Goal: Information Seeking & Learning: Learn about a topic

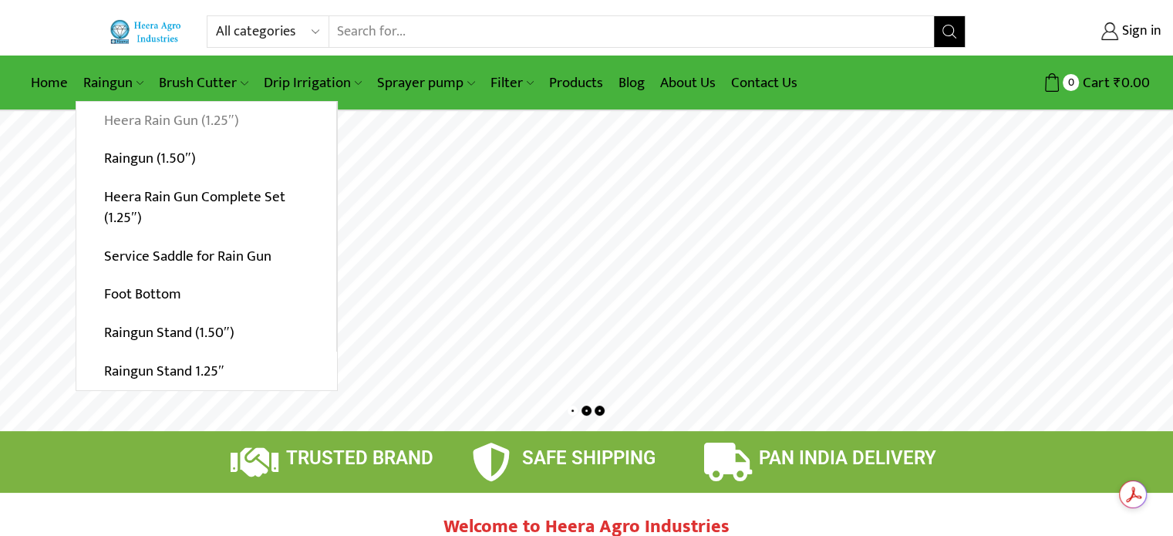
click at [122, 113] on link "Heera Rain Gun (1.25″)" at bounding box center [206, 121] width 260 height 39
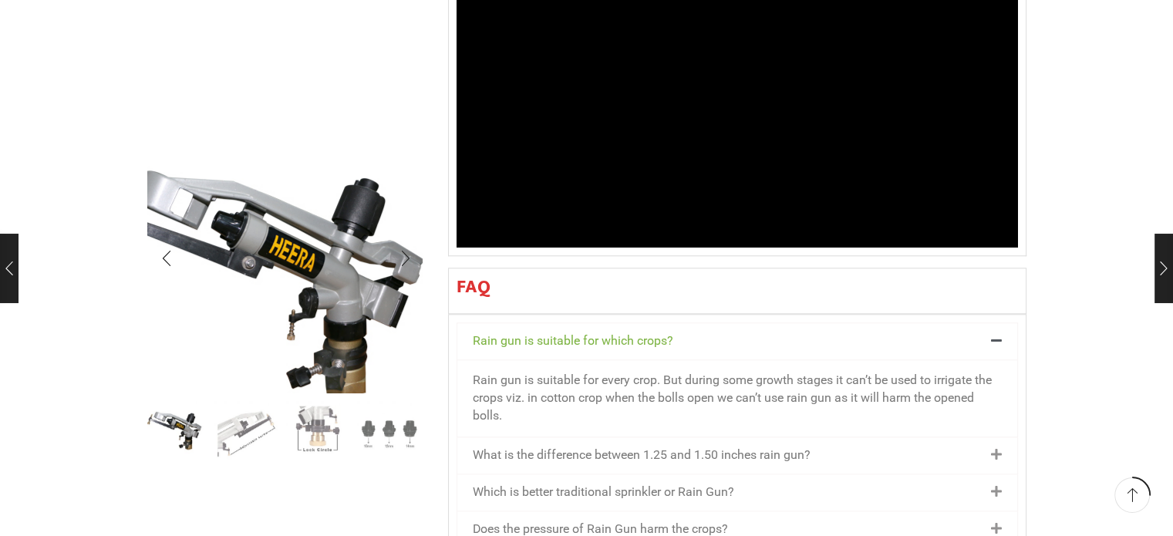
scroll to position [1619, 0]
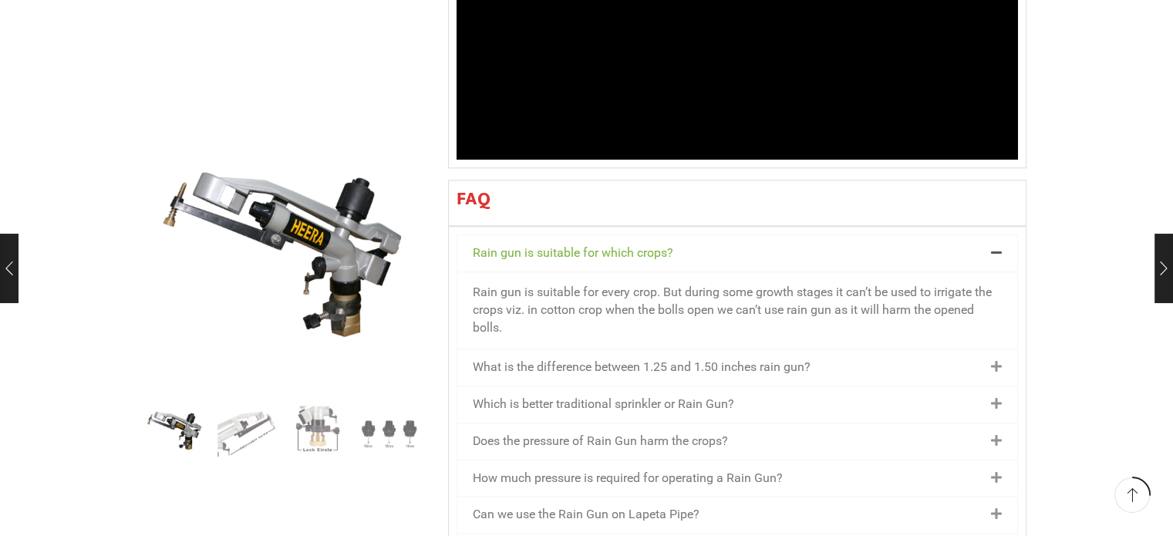
click at [576, 359] on link "What is the difference between 1.25 and 1.50 inches rain gun?" at bounding box center [642, 366] width 338 height 15
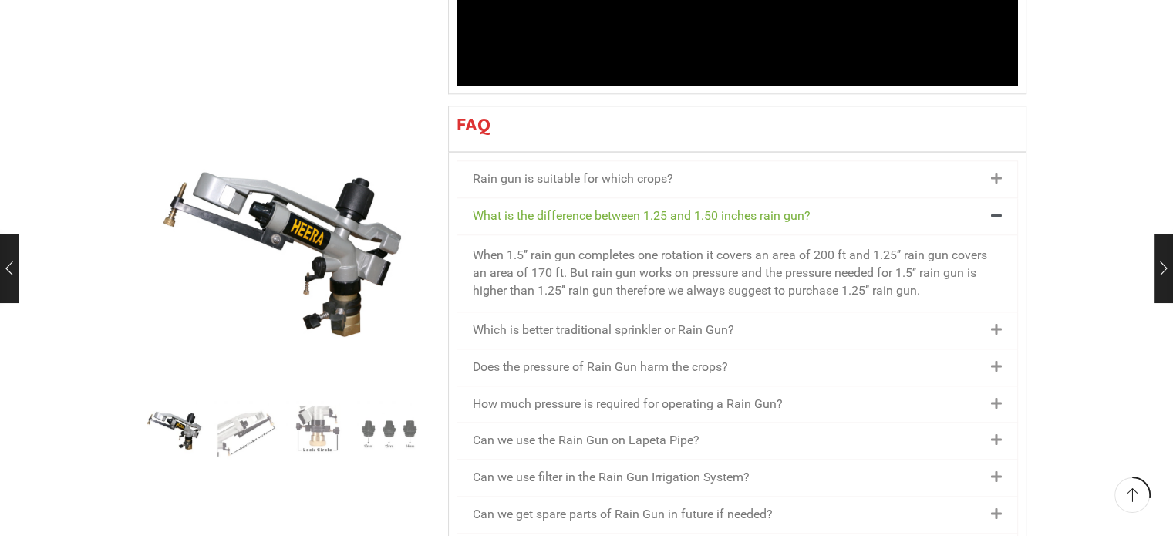
scroll to position [1773, 0]
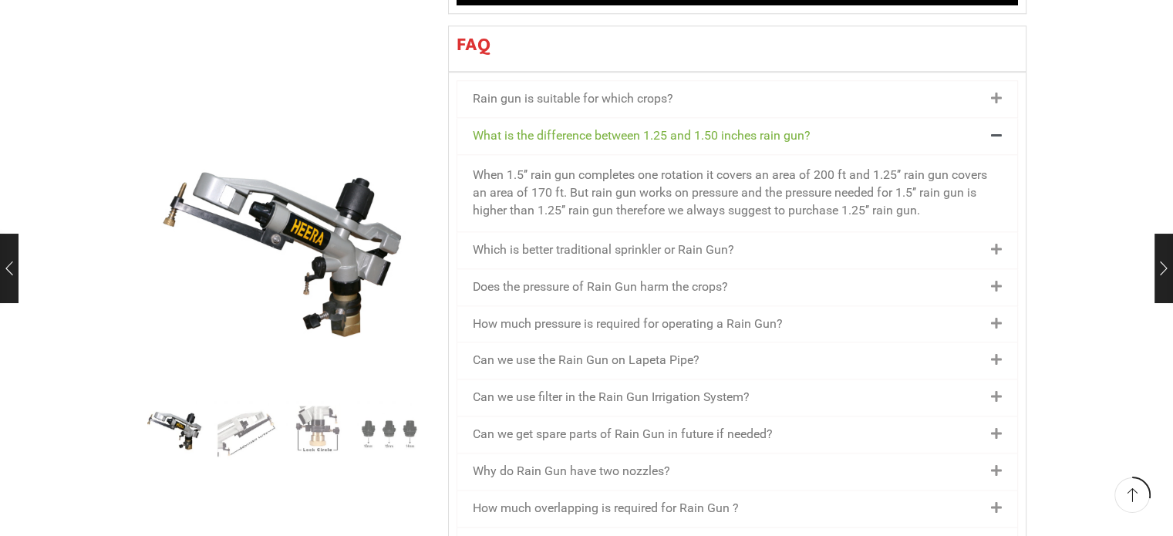
click at [674, 242] on link "Which is better traditional sprinkler or Rain Gun?" at bounding box center [603, 249] width 261 height 15
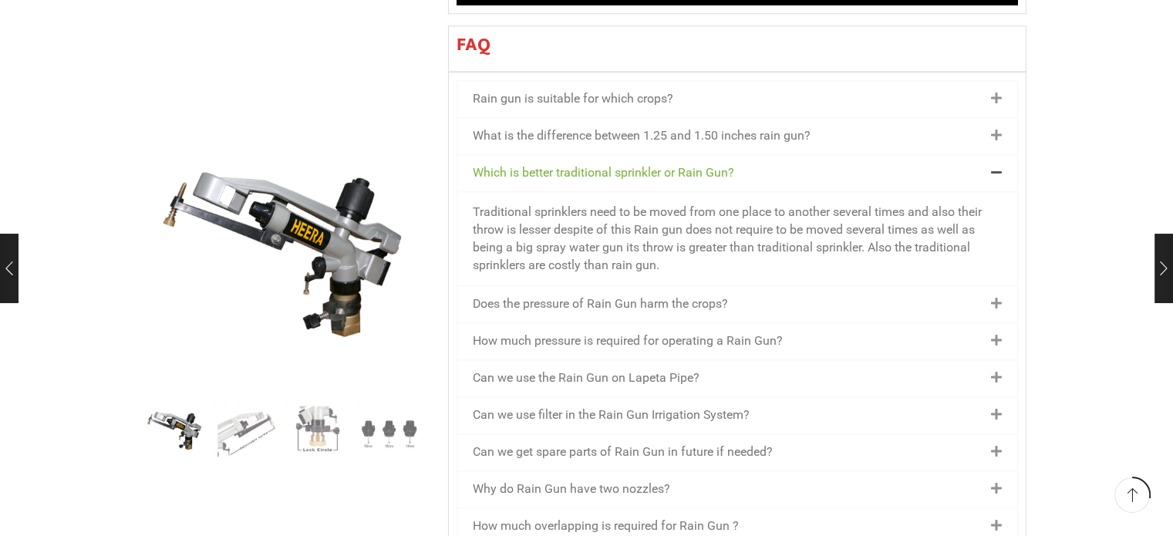
click at [674, 296] on link "Does the pressure of Rain Gun harm the crops?" at bounding box center [600, 303] width 255 height 15
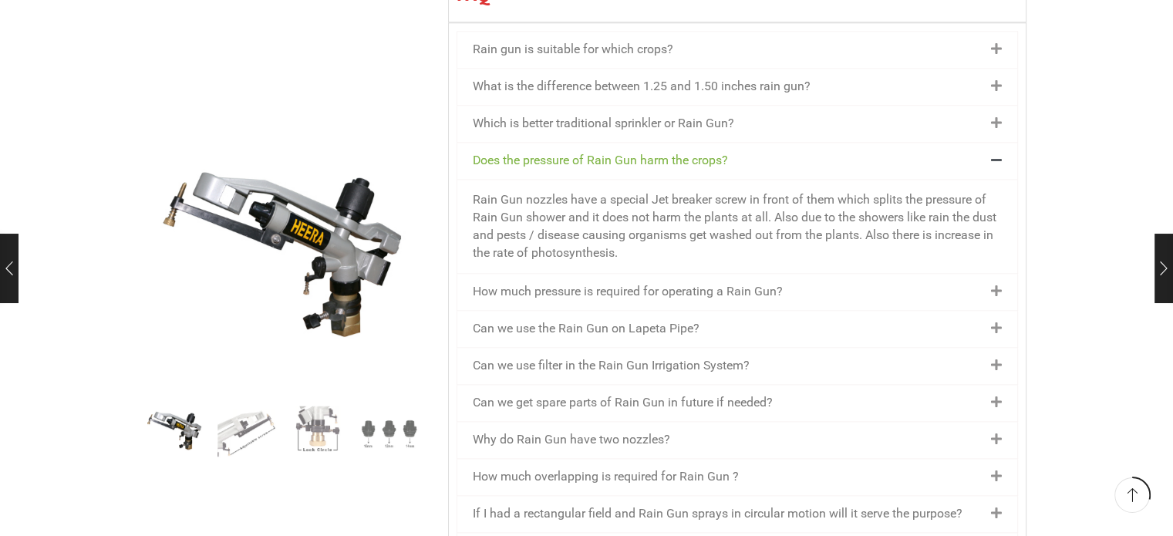
scroll to position [1850, 0]
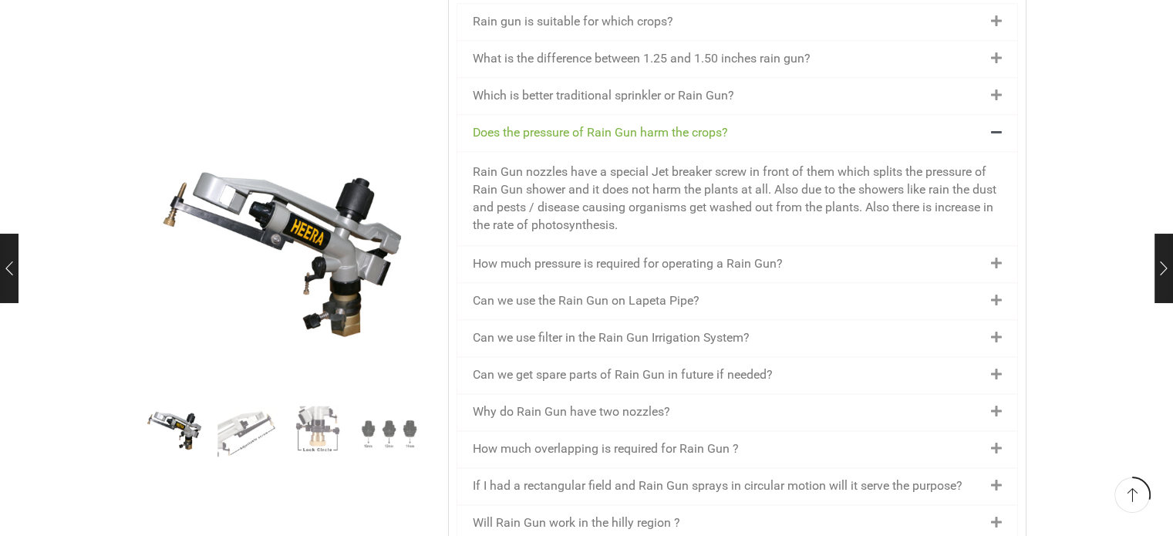
click at [672, 256] on link "How much pressure is required for operating a Rain Gun?" at bounding box center [628, 263] width 310 height 15
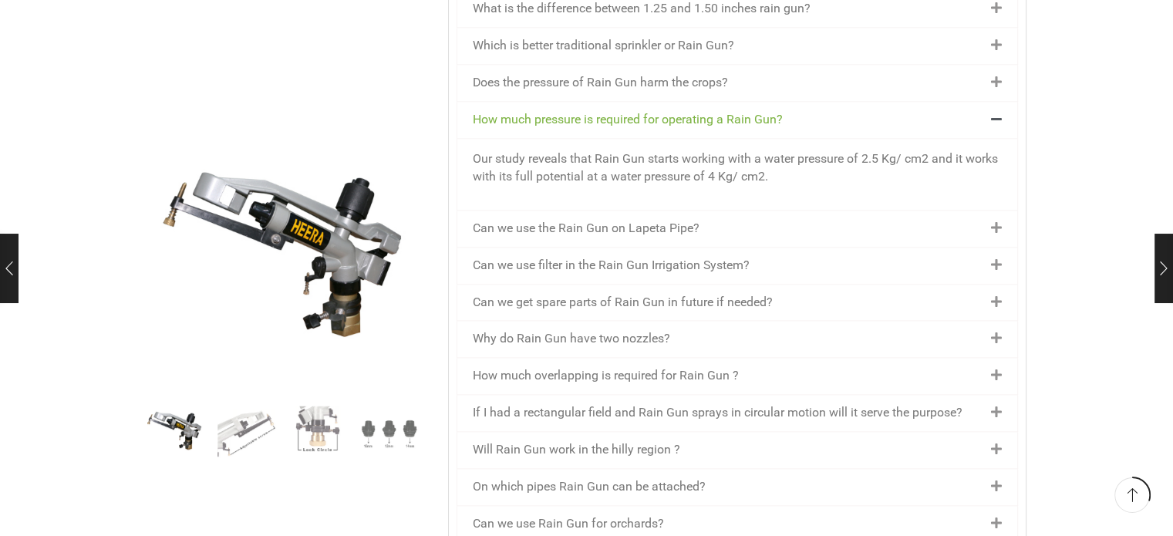
scroll to position [1927, 0]
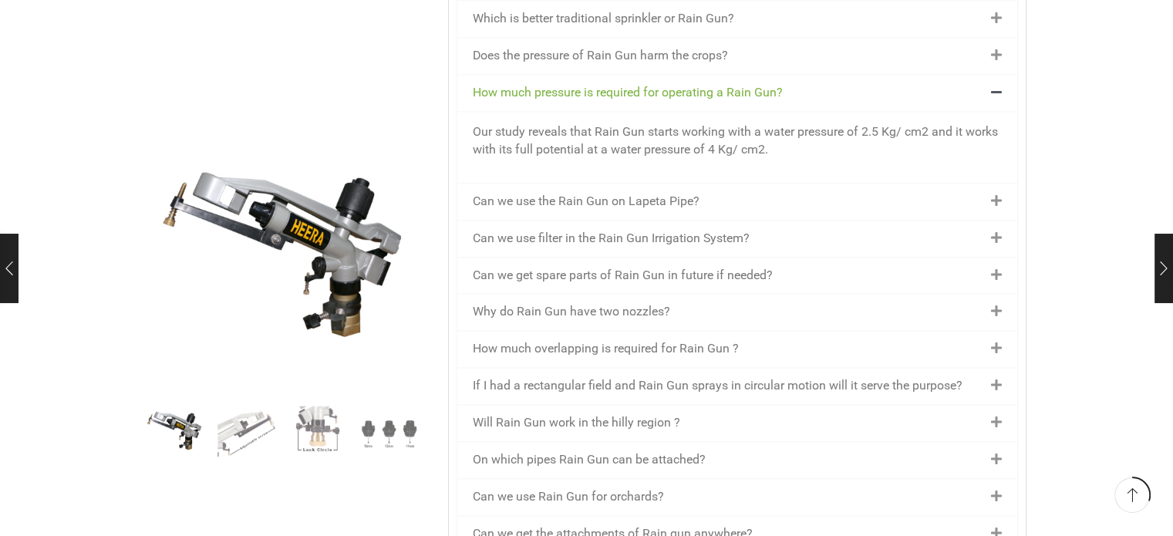
click at [680, 183] on div "Can we use the Rain Gun on Lapeta Pipe?" at bounding box center [737, 201] width 560 height 36
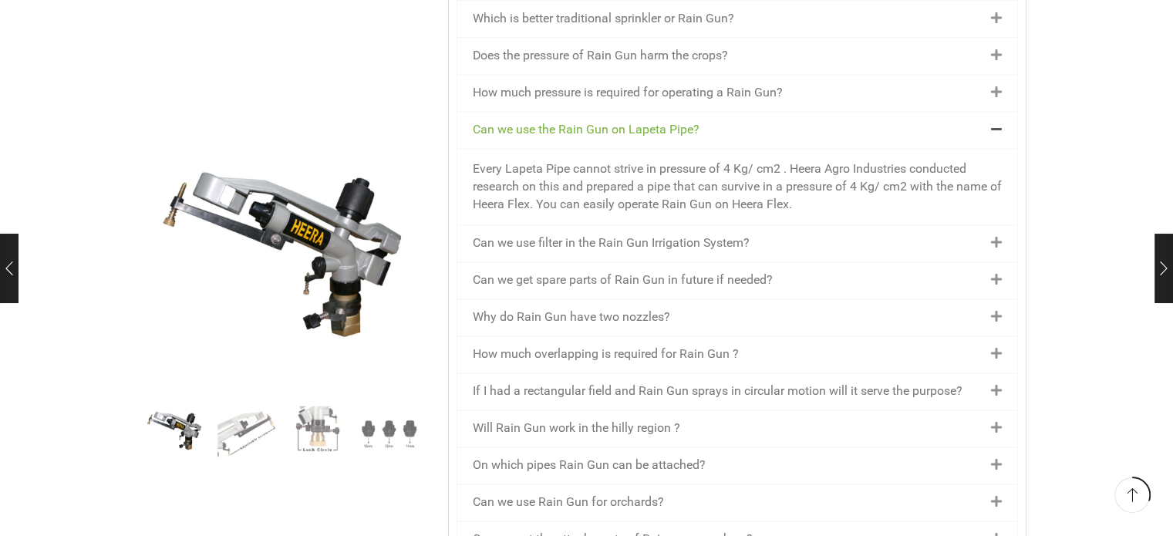
click at [684, 299] on div "Why do Rain Gun have two nozzles?" at bounding box center [737, 317] width 560 height 36
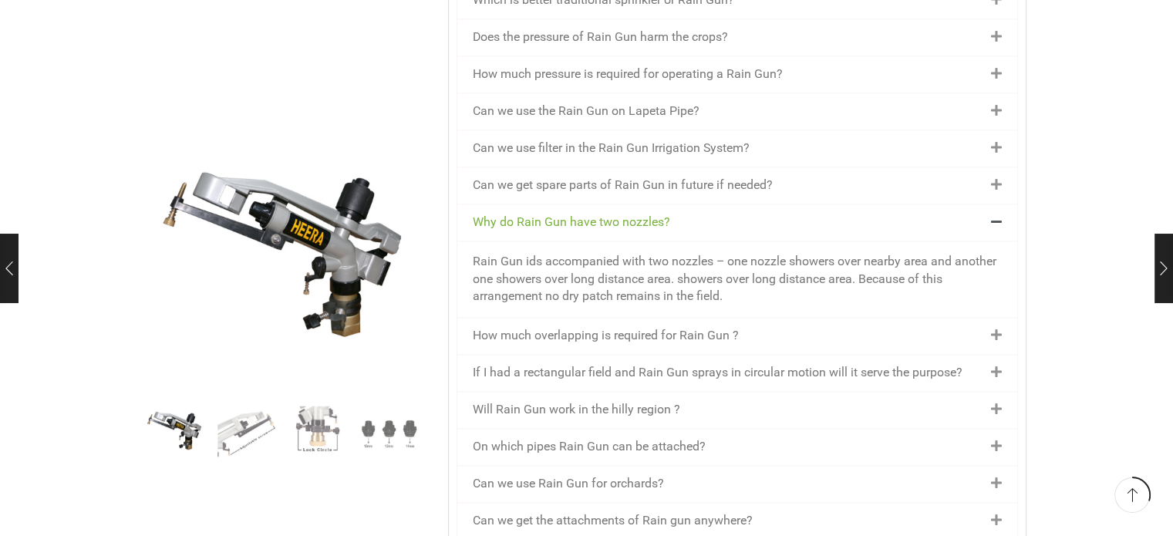
scroll to position [2004, 0]
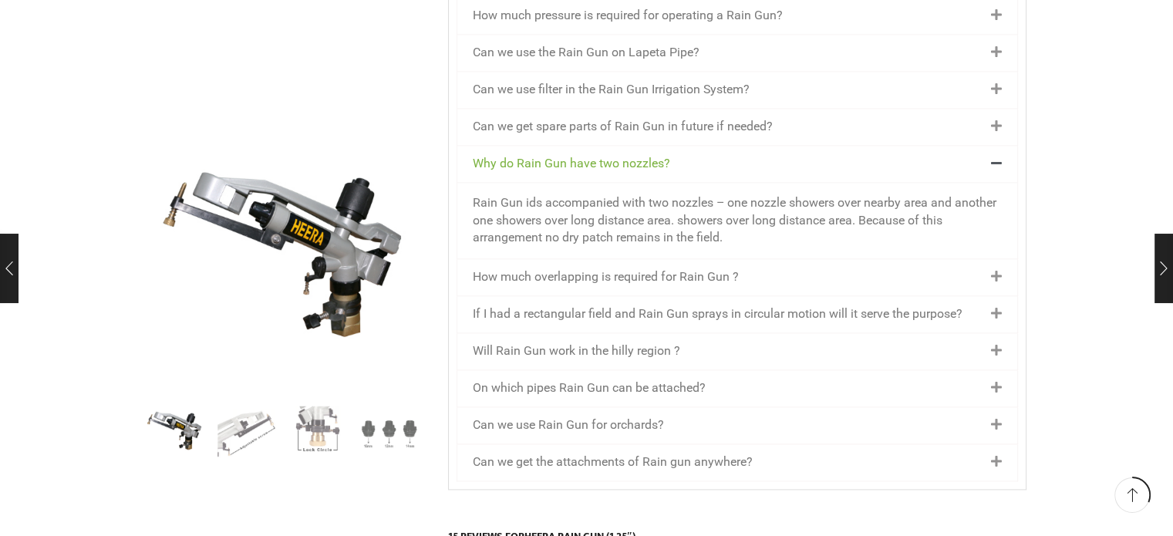
click at [684, 259] on div "How much overlapping is required for Rain Gun ?" at bounding box center [737, 277] width 560 height 36
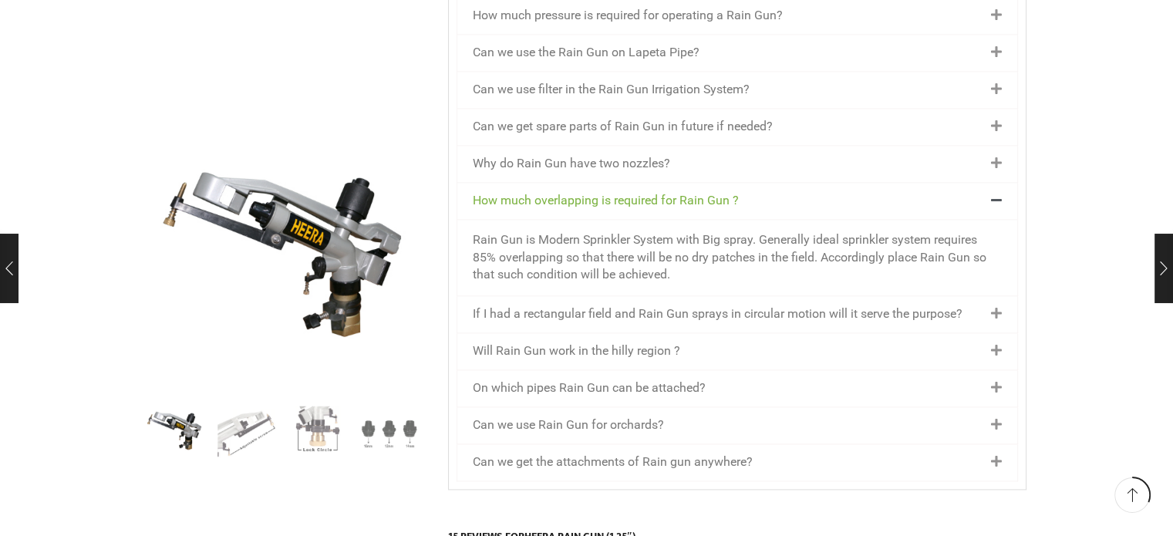
click at [681, 306] on link "If I had a rectangular field and Rain Gun sprays in circular motion will it ser…" at bounding box center [718, 313] width 490 height 15
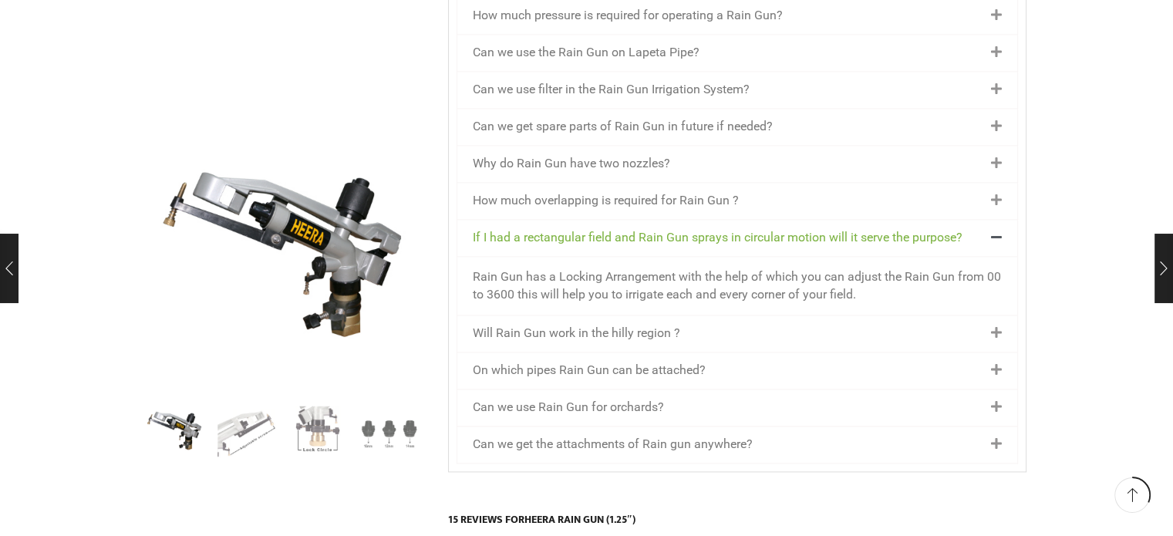
scroll to position [2081, 0]
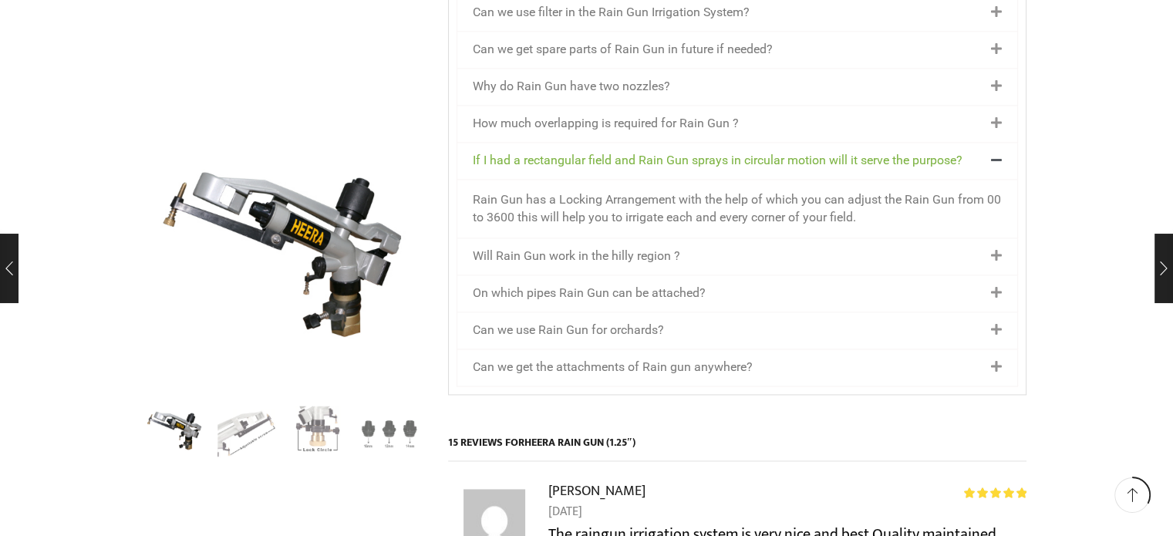
click at [685, 312] on div "Can we use Rain Gun for orchards?" at bounding box center [737, 330] width 560 height 36
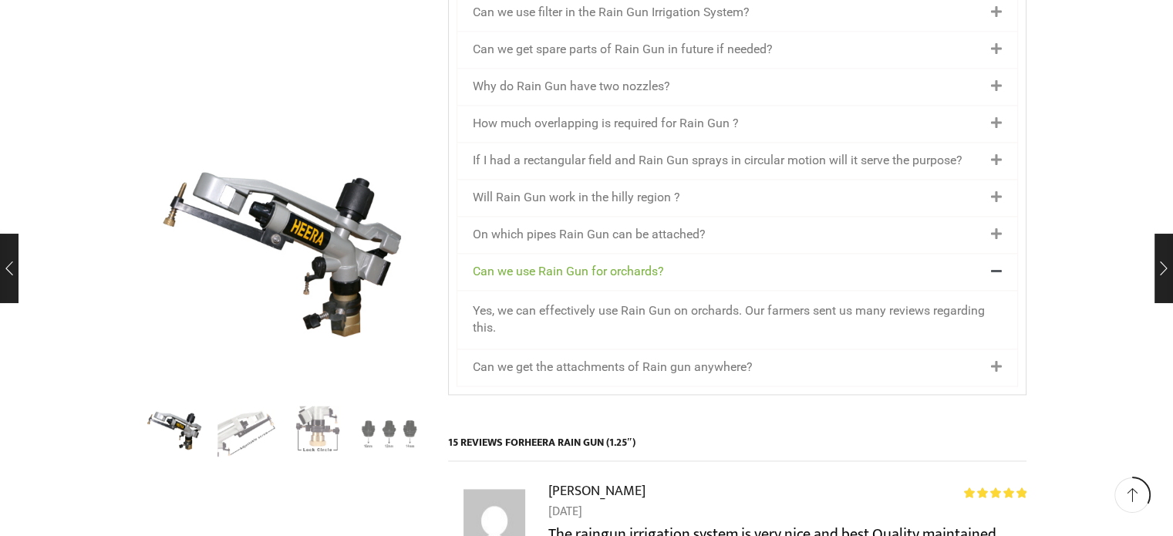
click at [660, 217] on div "On which pipes Rain Gun can be attached?" at bounding box center [737, 235] width 560 height 36
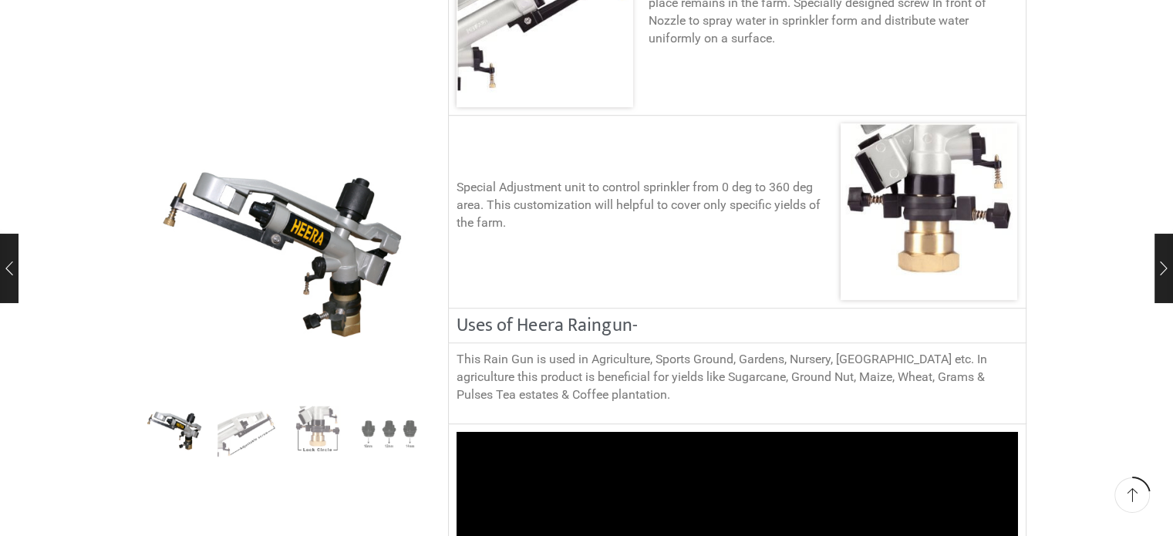
scroll to position [1388, 0]
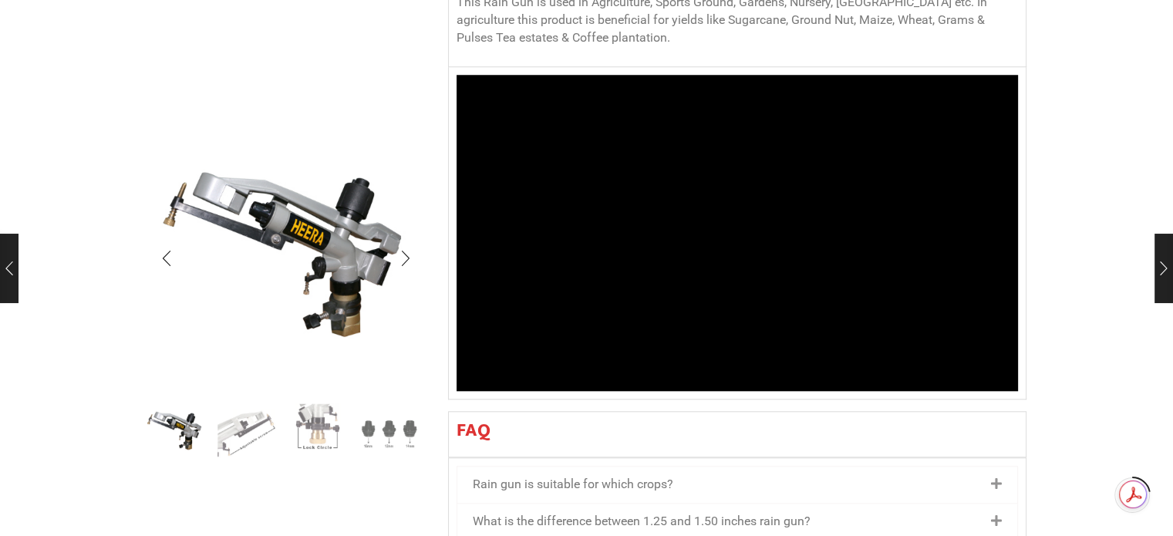
click at [310, 439] on img "3 / 4" at bounding box center [318, 431] width 64 height 64
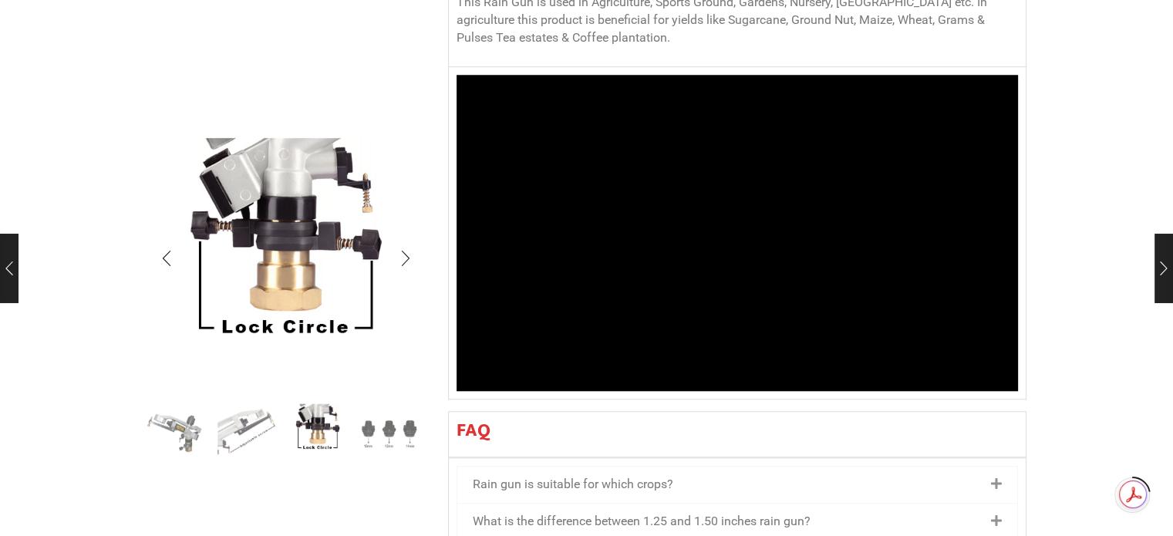
click at [253, 437] on img "2 / 4" at bounding box center [246, 431] width 64 height 64
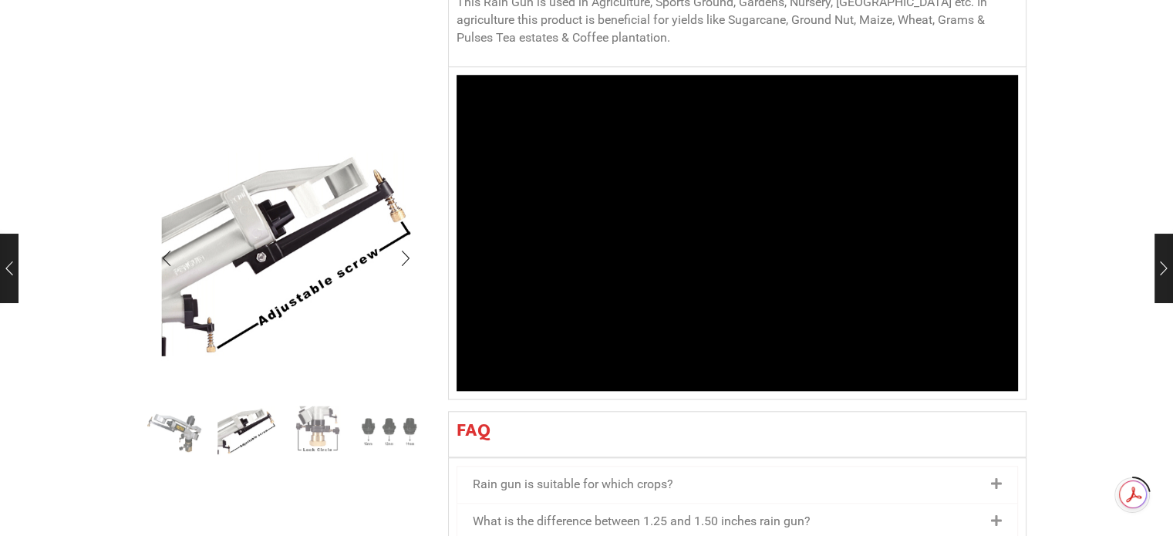
click at [383, 433] on img "4 / 4" at bounding box center [389, 431] width 64 height 64
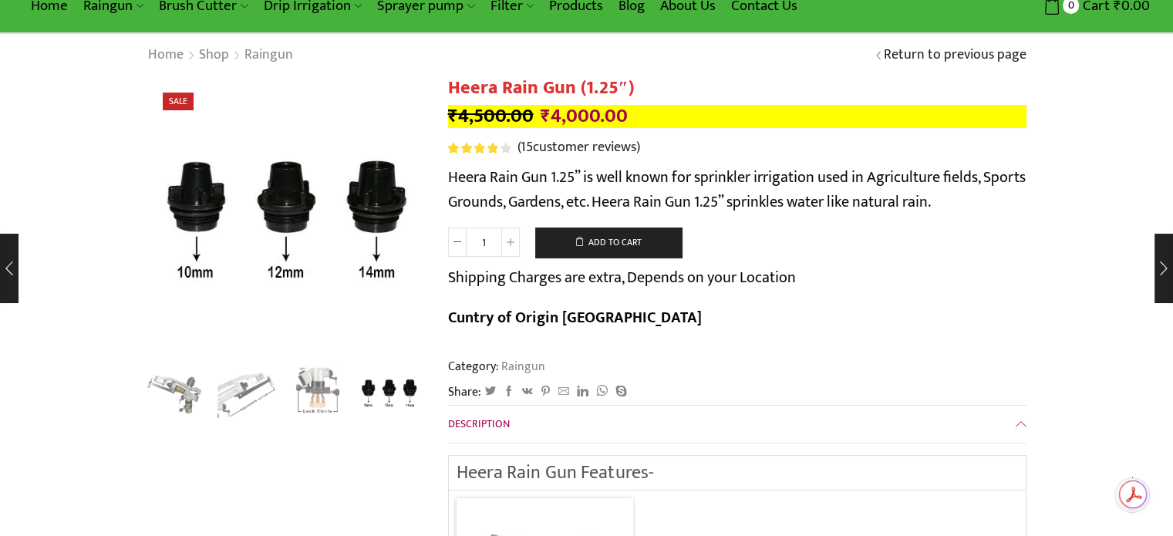
scroll to position [0, 0]
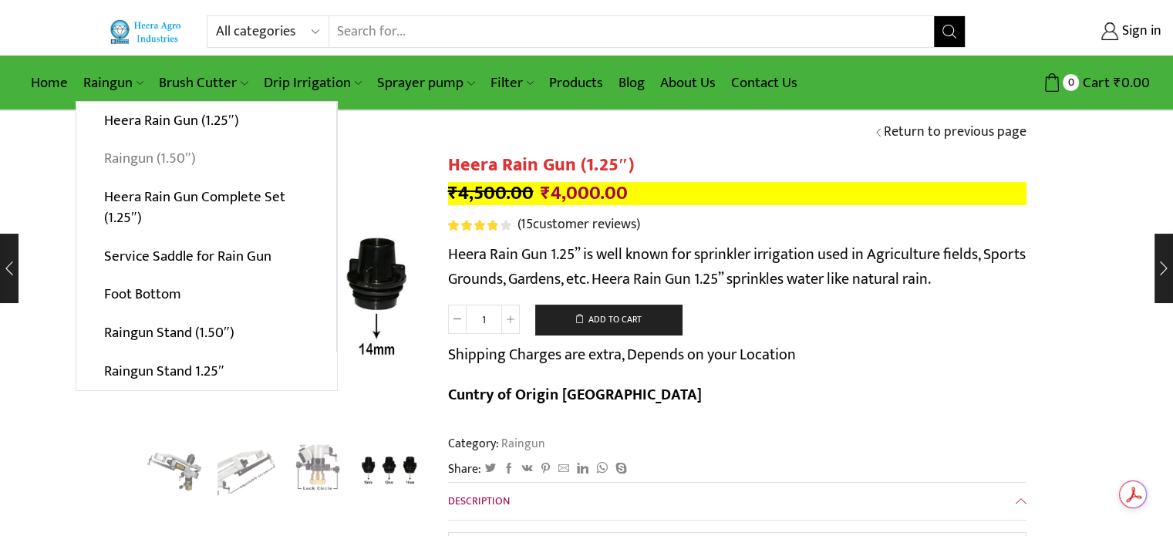
click at [121, 156] on link "Raingun (1.50″)" at bounding box center [206, 159] width 260 height 39
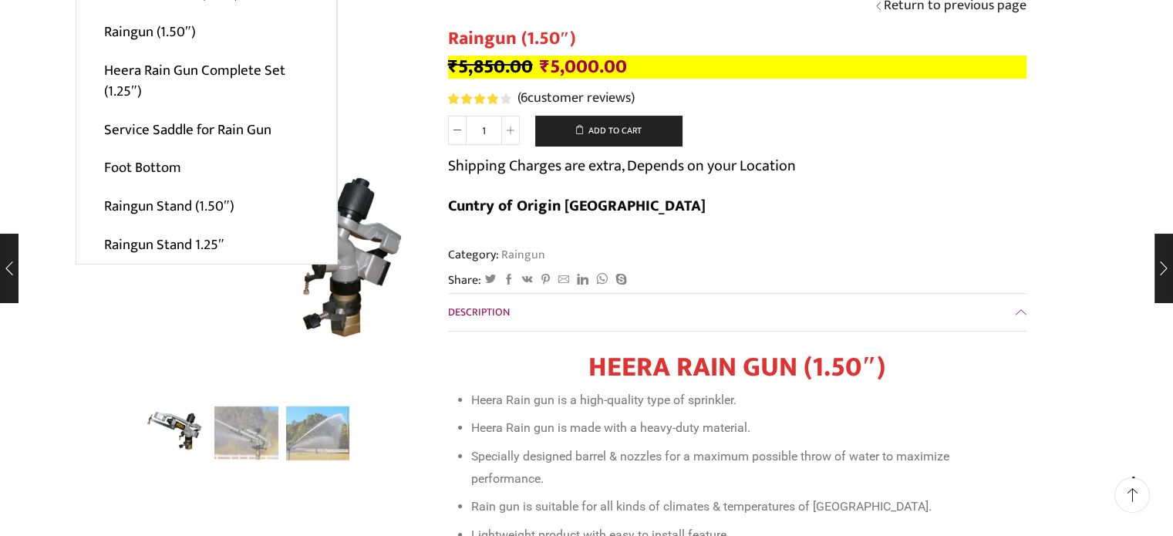
scroll to position [154, 0]
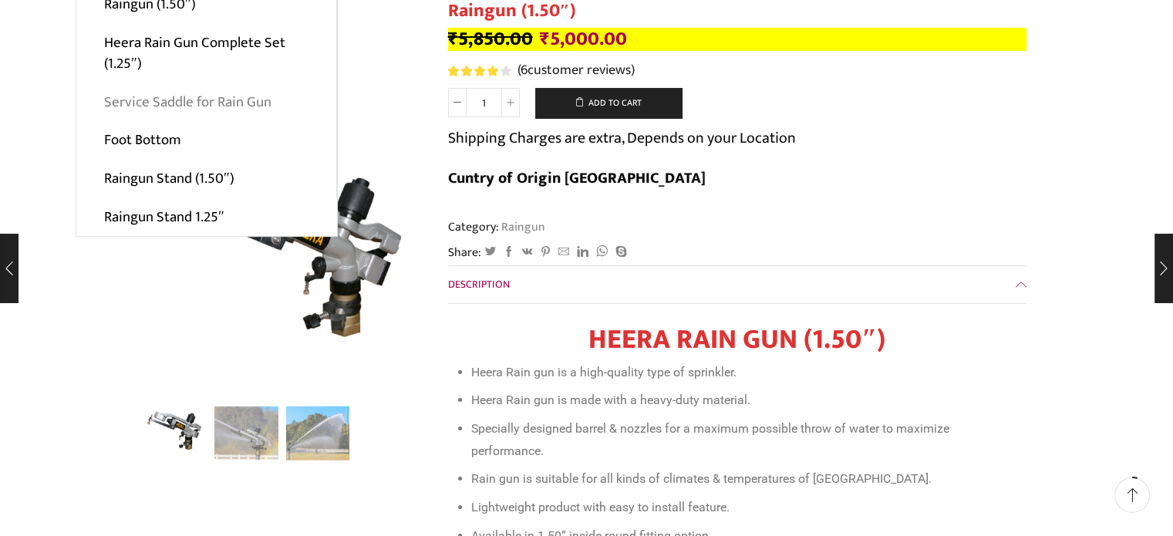
click at [107, 111] on link "Service Saddle for Rain Gun" at bounding box center [206, 101] width 260 height 39
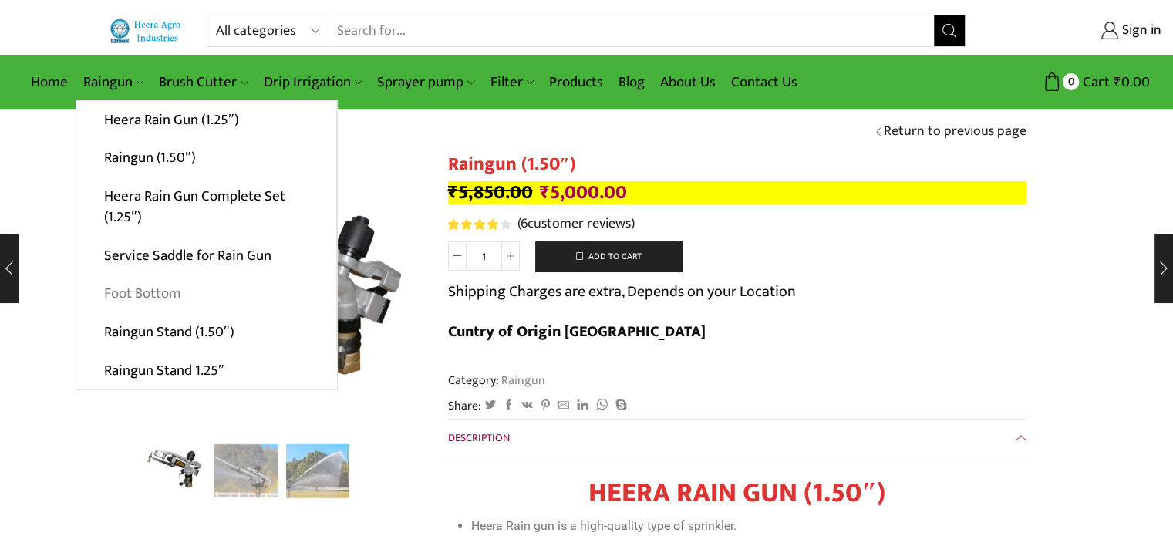
scroll to position [0, 0]
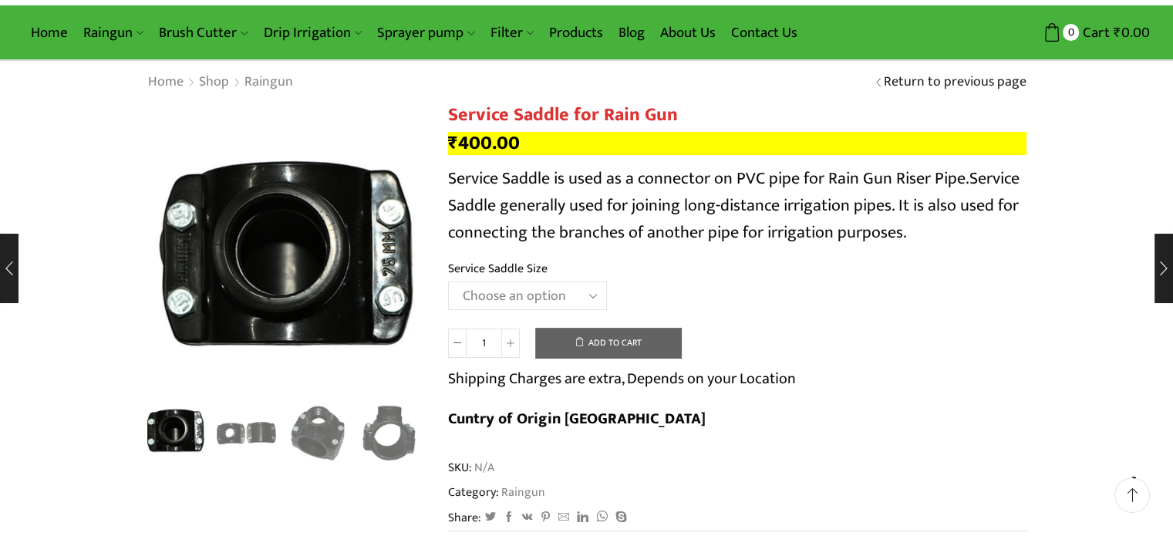
scroll to position [77, 0]
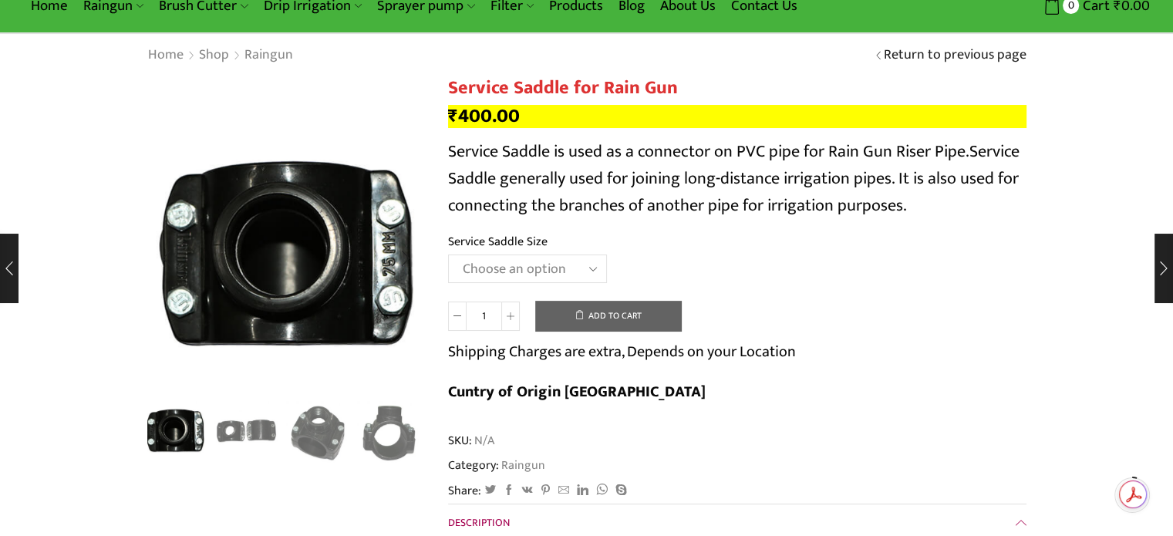
click at [261, 419] on img "2 / 4" at bounding box center [246, 431] width 64 height 64
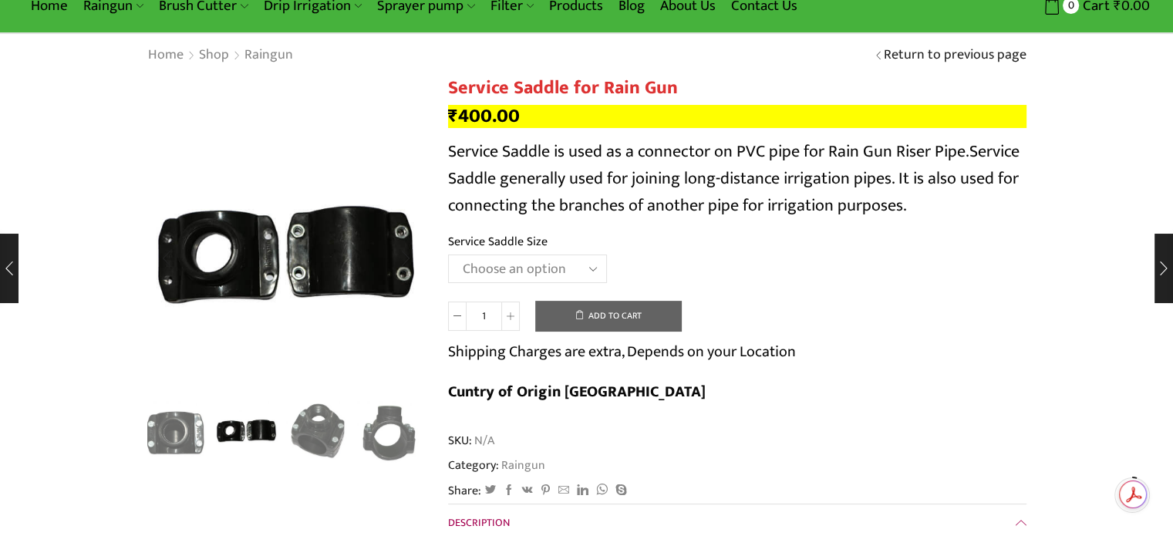
click at [317, 422] on img "3 / 4" at bounding box center [318, 431] width 64 height 64
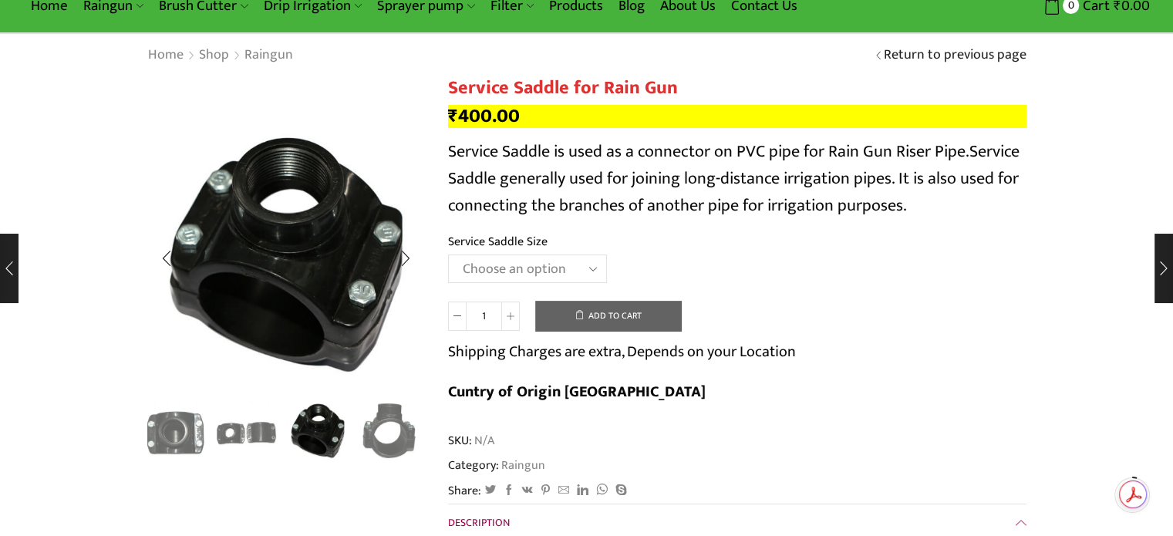
click at [385, 421] on img "4 / 4" at bounding box center [389, 431] width 64 height 64
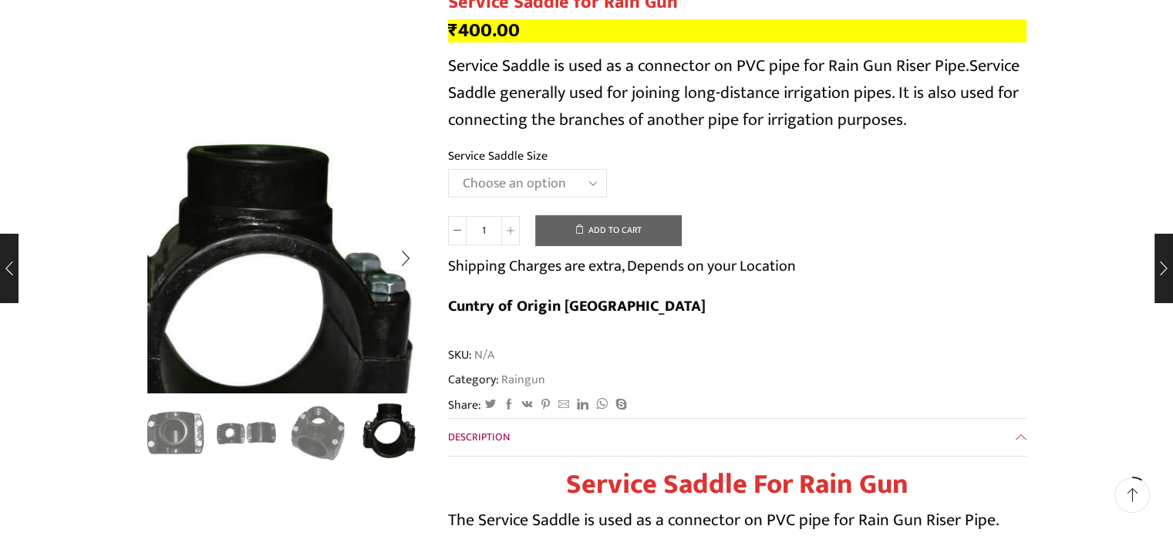
scroll to position [0, 0]
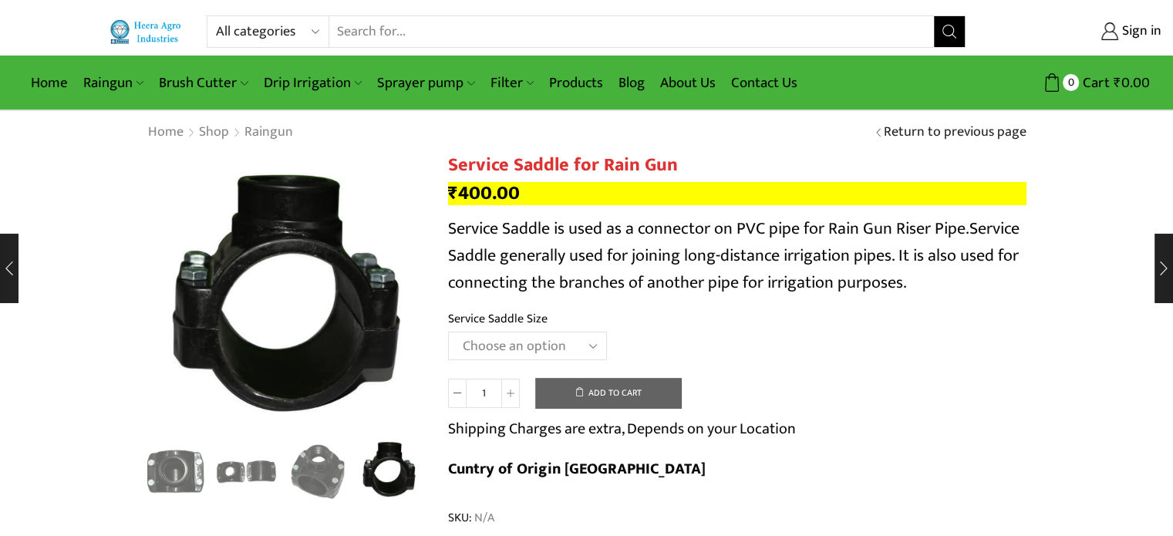
click at [274, 33] on select "All categories Accessories Air Release Valve Brush Cutter Domestic Use Drip Irr…" at bounding box center [271, 31] width 113 height 31
click at [153, 33] on img at bounding box center [146, 31] width 75 height 24
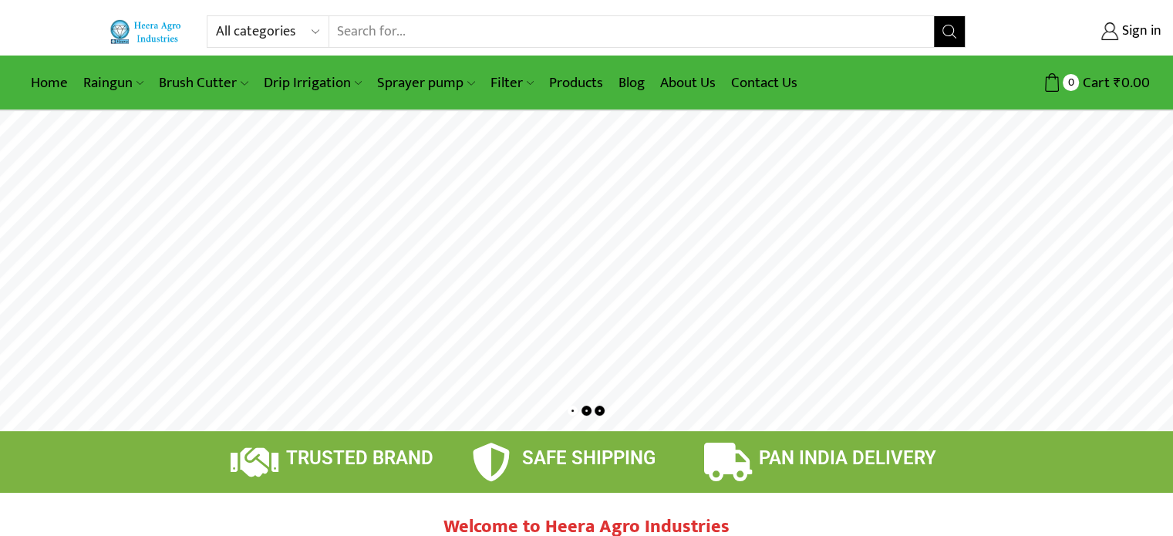
click at [635, 35] on input "Search input" at bounding box center [631, 31] width 605 height 31
type input "pipe"
click at [934, 16] on button "Search" at bounding box center [949, 31] width 31 height 31
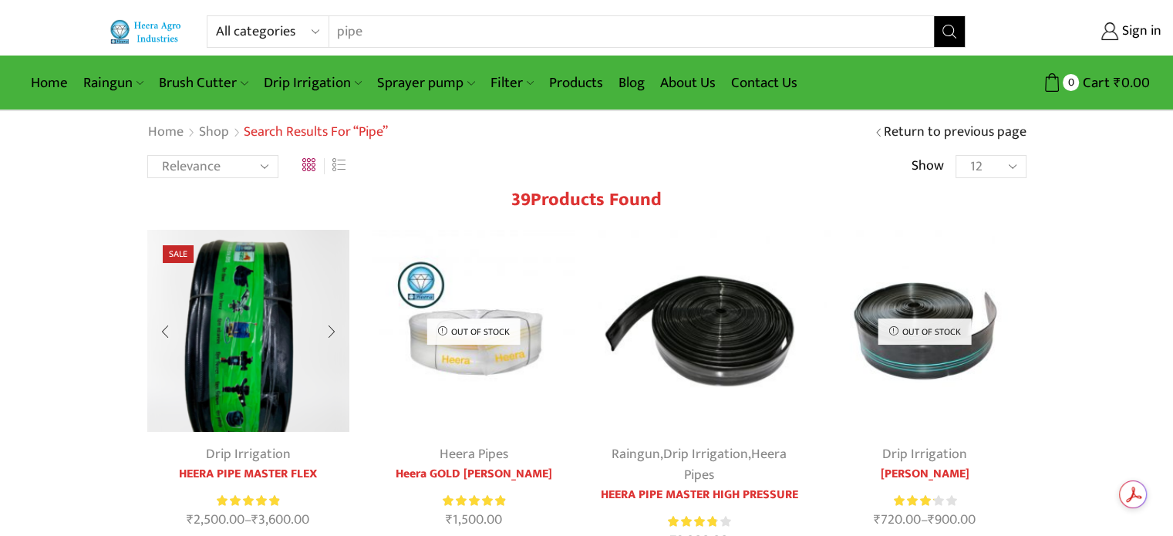
click at [328, 335] on div at bounding box center [331, 331] width 35 height 41
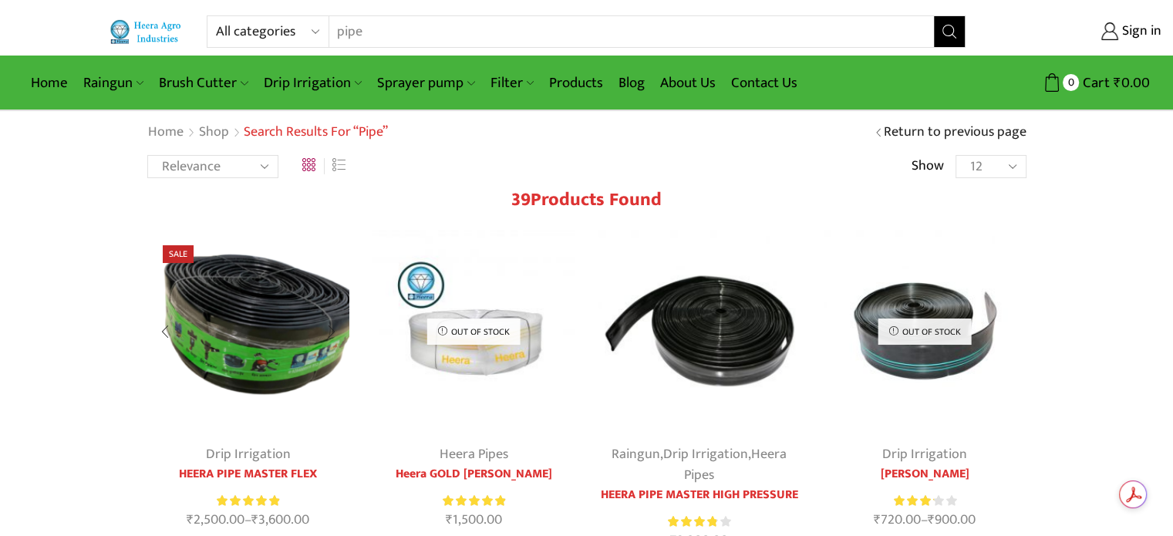
click at [332, 330] on div at bounding box center [331, 331] width 35 height 41
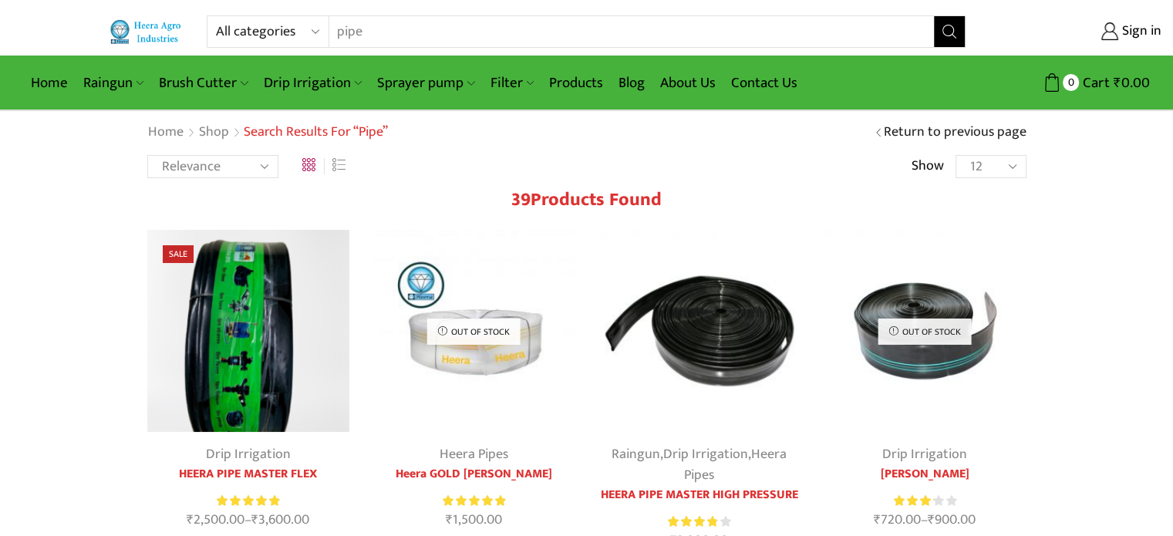
drag, startPoint x: 436, startPoint y: 42, endPoint x: 225, endPoint y: 37, distance: 211.3
click at [278, 38] on div "All categories Accessories Air Release Valve Brush Cutter Domestic Use Drip Irr…" at bounding box center [586, 31] width 759 height 32
type input "lapeta"
click at [934, 16] on button "Search" at bounding box center [949, 31] width 31 height 31
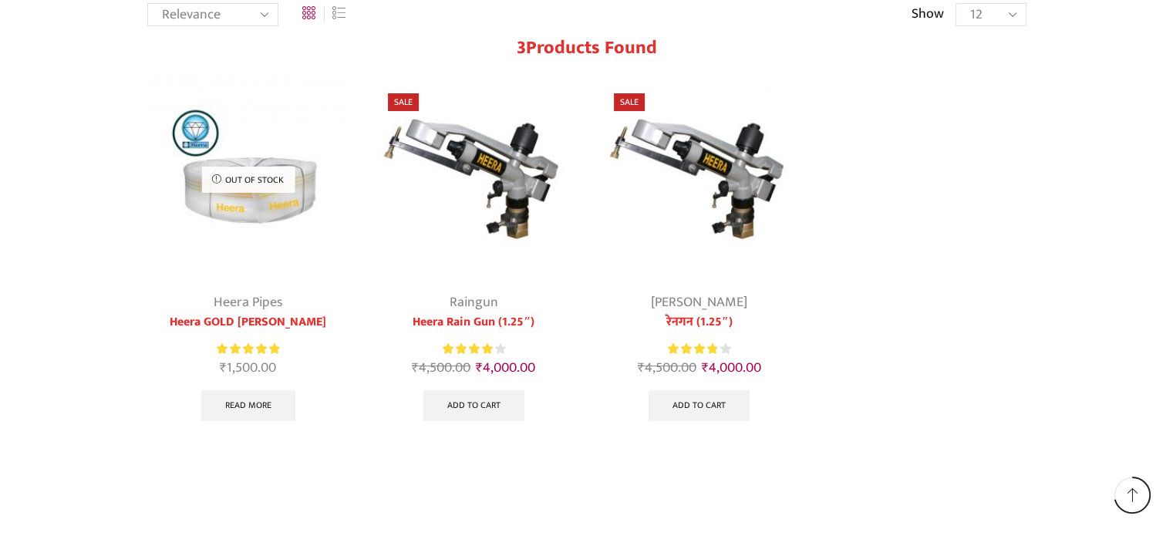
scroll to position [154, 0]
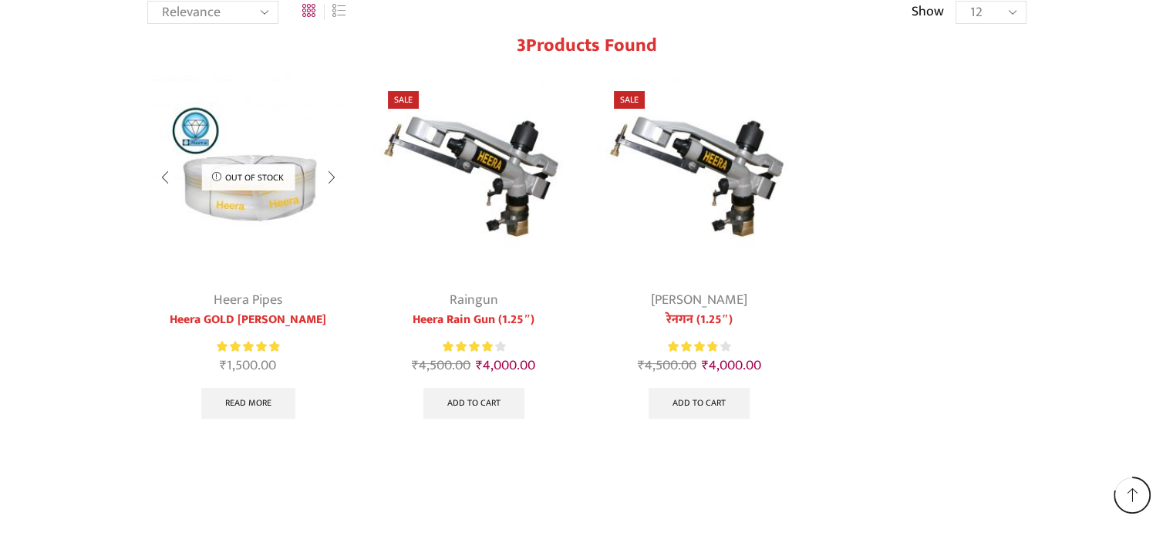
click at [278, 230] on img at bounding box center [248, 177] width 203 height 203
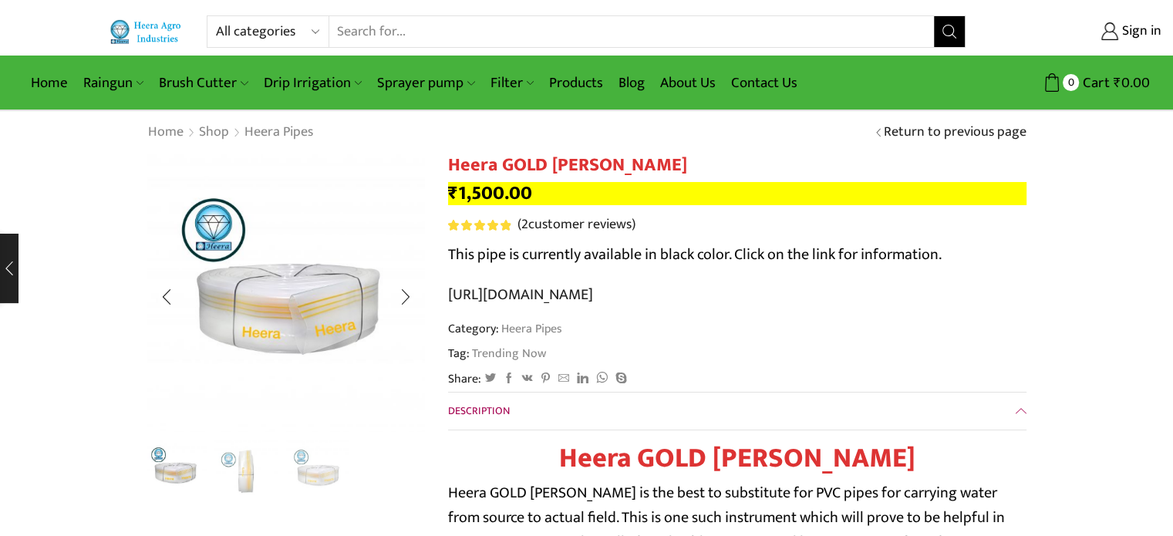
scroll to position [77, 0]
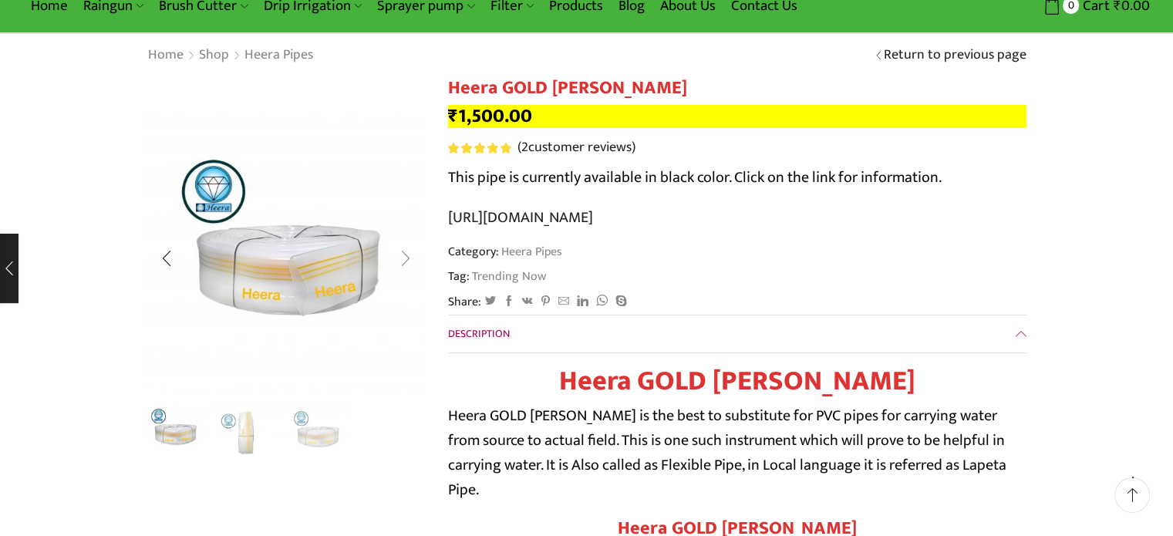
click at [404, 269] on div "Next slide" at bounding box center [405, 258] width 39 height 39
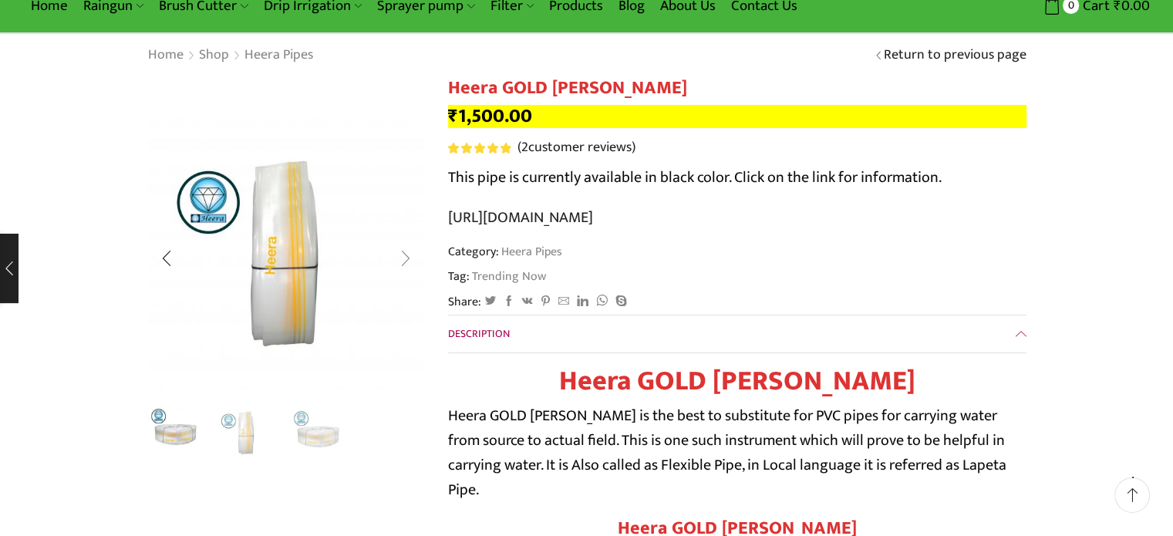
click at [404, 269] on div "Next slide" at bounding box center [405, 258] width 39 height 39
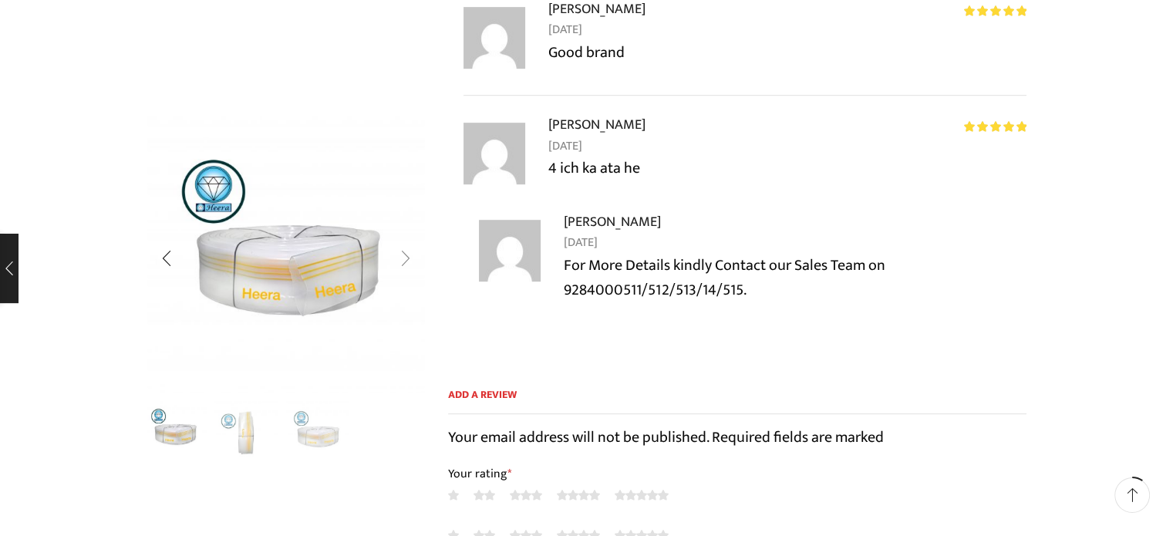
scroll to position [925, 0]
